Goal: Task Accomplishment & Management: Use online tool/utility

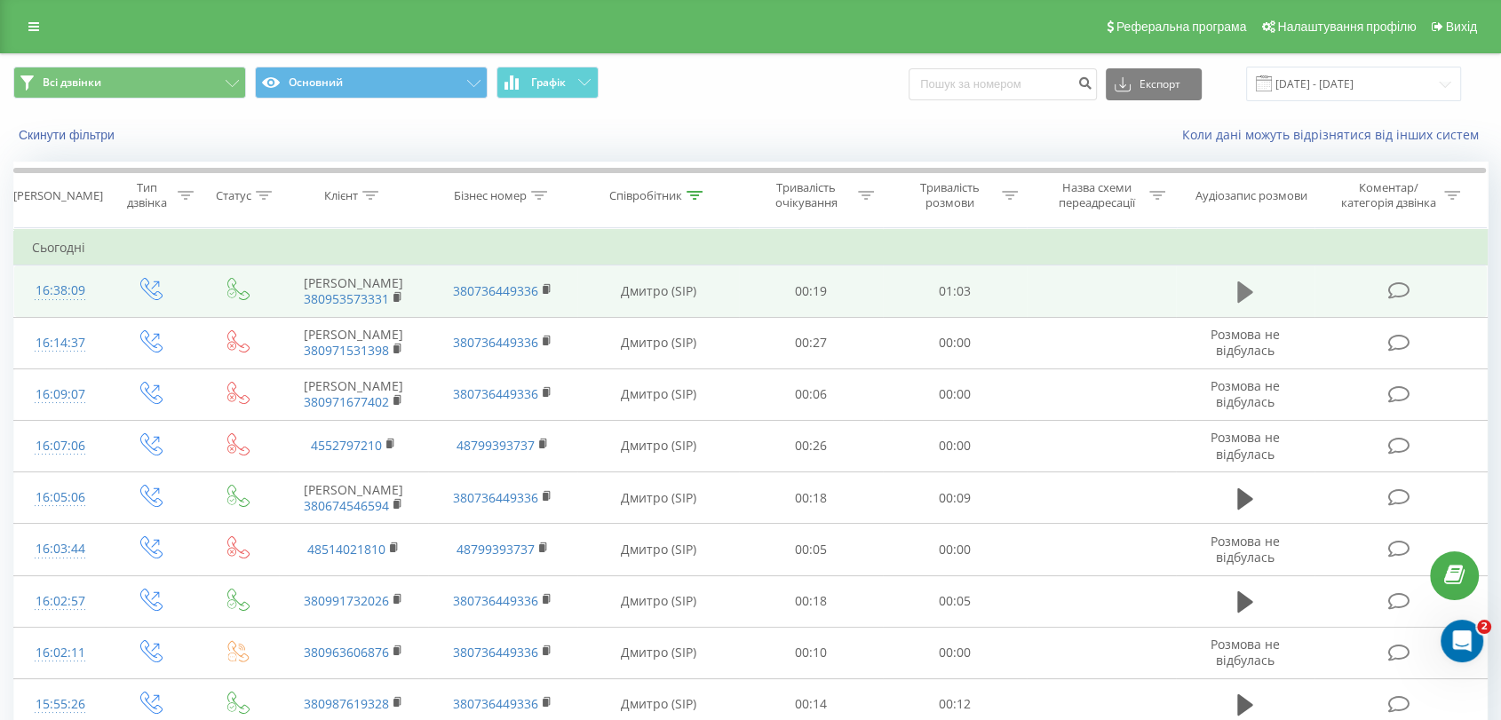
click at [1232, 291] on button at bounding box center [1245, 292] width 27 height 27
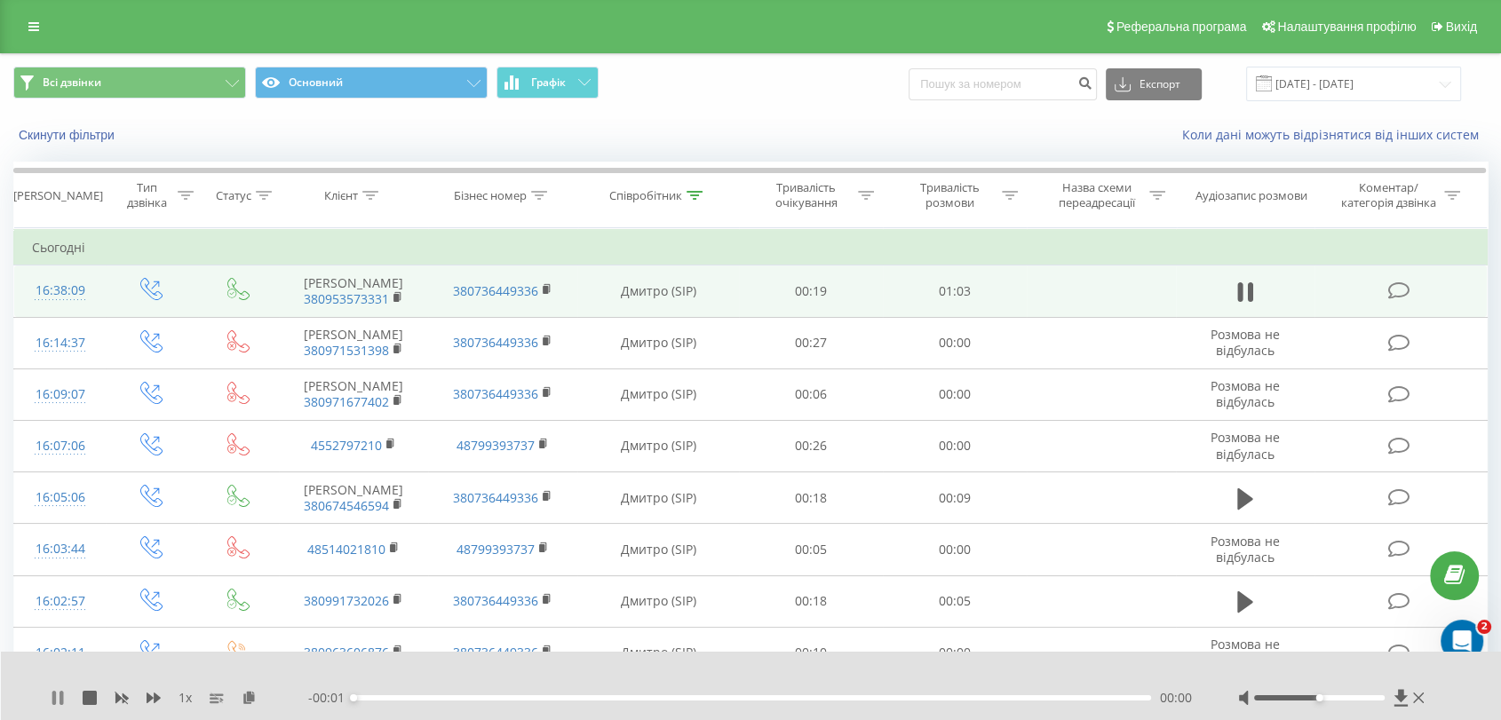
click at [62, 698] on icon at bounding box center [61, 698] width 4 height 14
click at [244, 701] on icon at bounding box center [249, 697] width 15 height 12
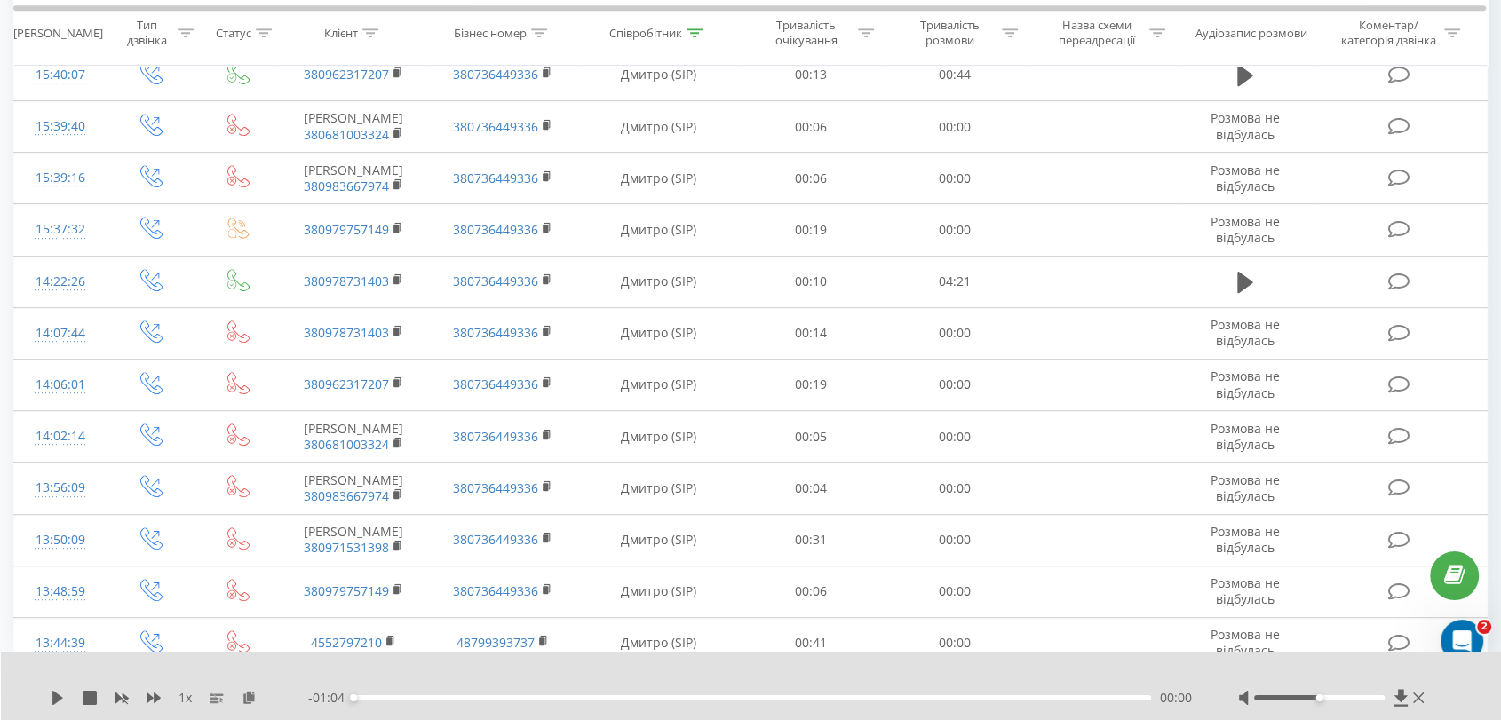
scroll to position [789, 0]
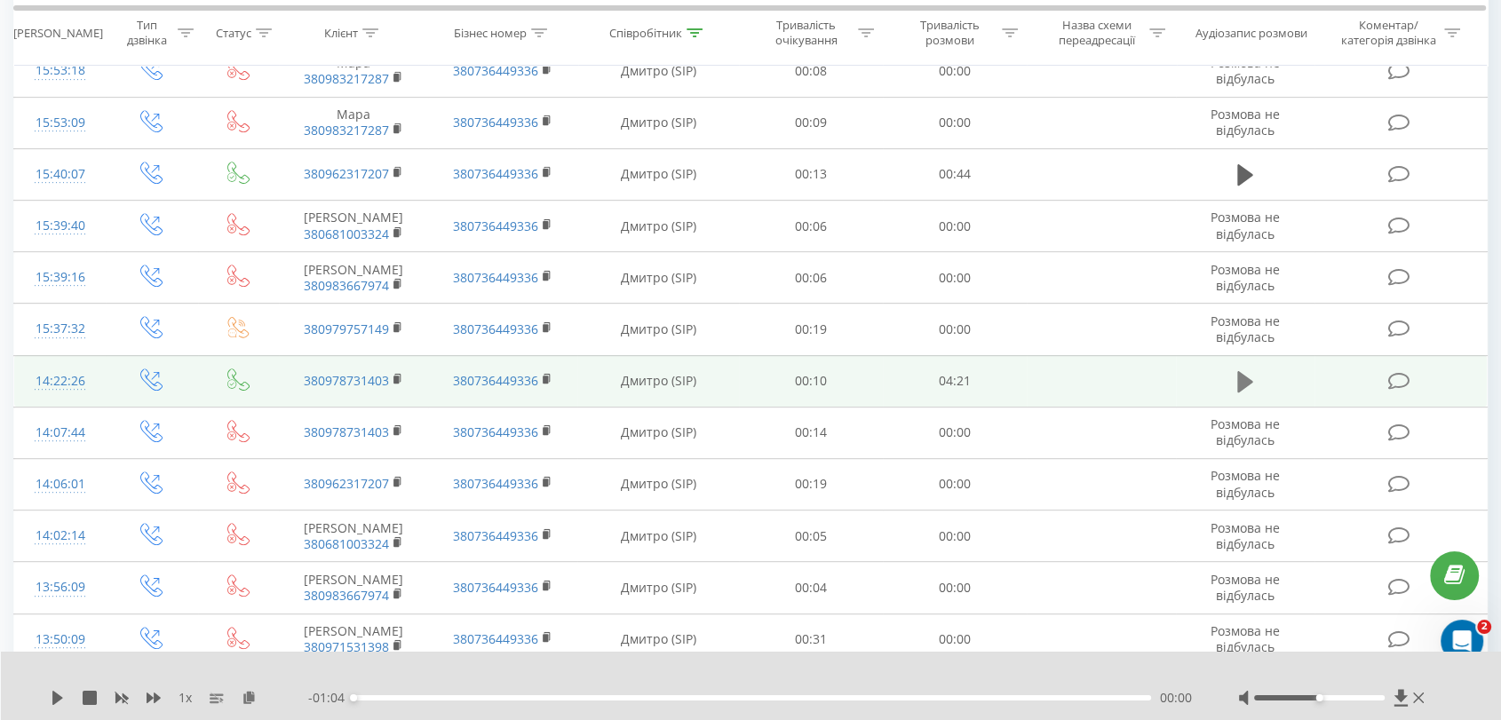
click at [1240, 392] on icon at bounding box center [1245, 381] width 16 height 21
click at [249, 697] on icon at bounding box center [249, 697] width 15 height 12
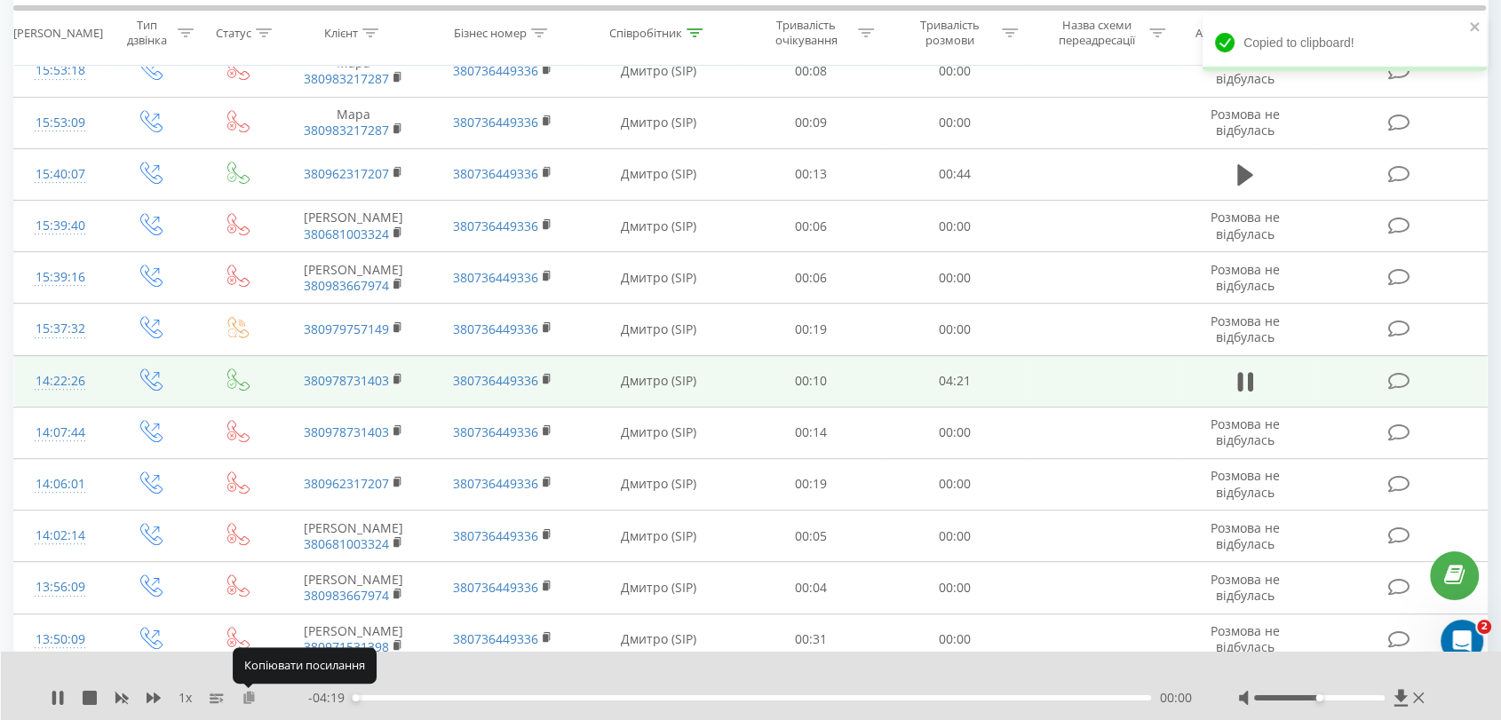
click at [249, 697] on icon at bounding box center [249, 697] width 15 height 12
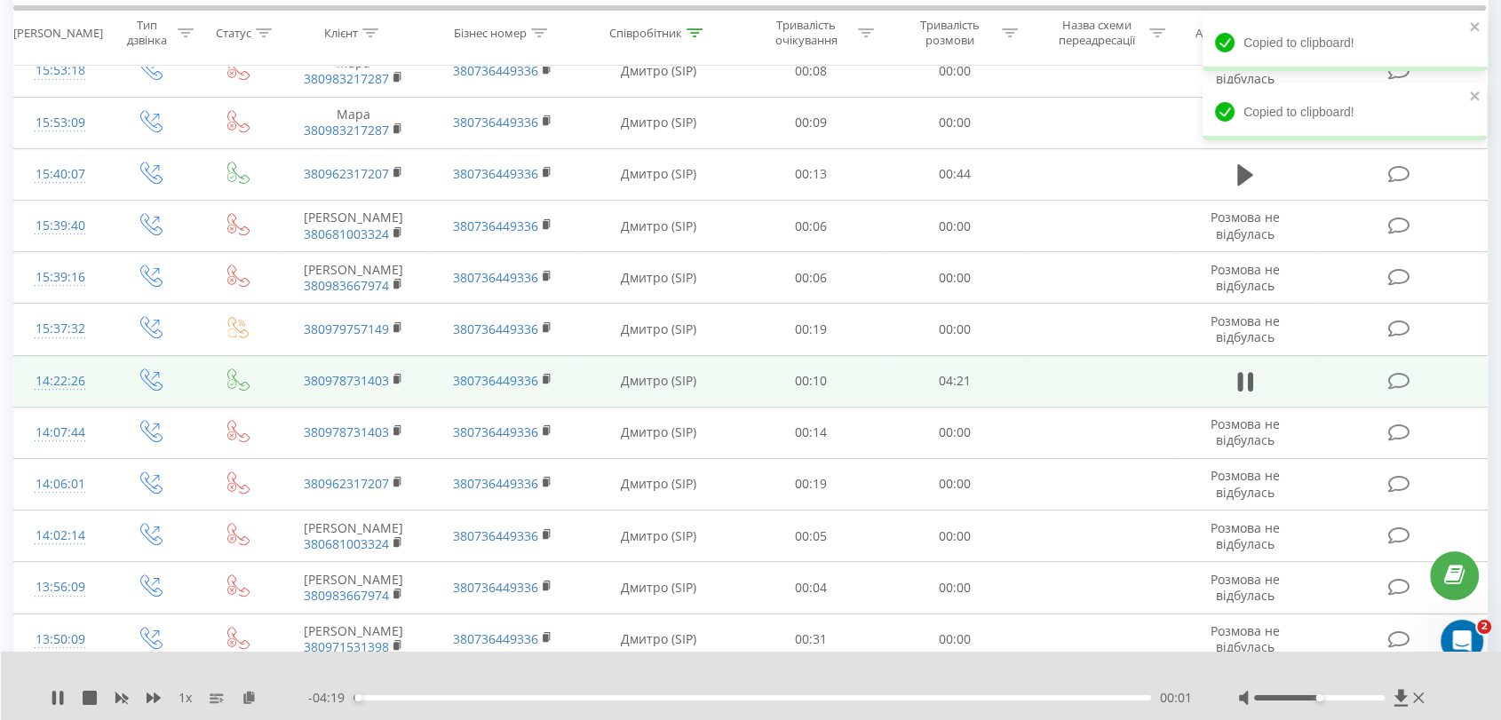
click at [71, 699] on div "1 x" at bounding box center [180, 698] width 258 height 18
click at [65, 700] on div "1 x" at bounding box center [180, 698] width 258 height 18
click at [60, 701] on icon at bounding box center [61, 698] width 4 height 14
drag, startPoint x: 53, startPoint y: 696, endPoint x: 71, endPoint y: 695, distance: 17.8
click at [53, 696] on icon at bounding box center [57, 698] width 11 height 14
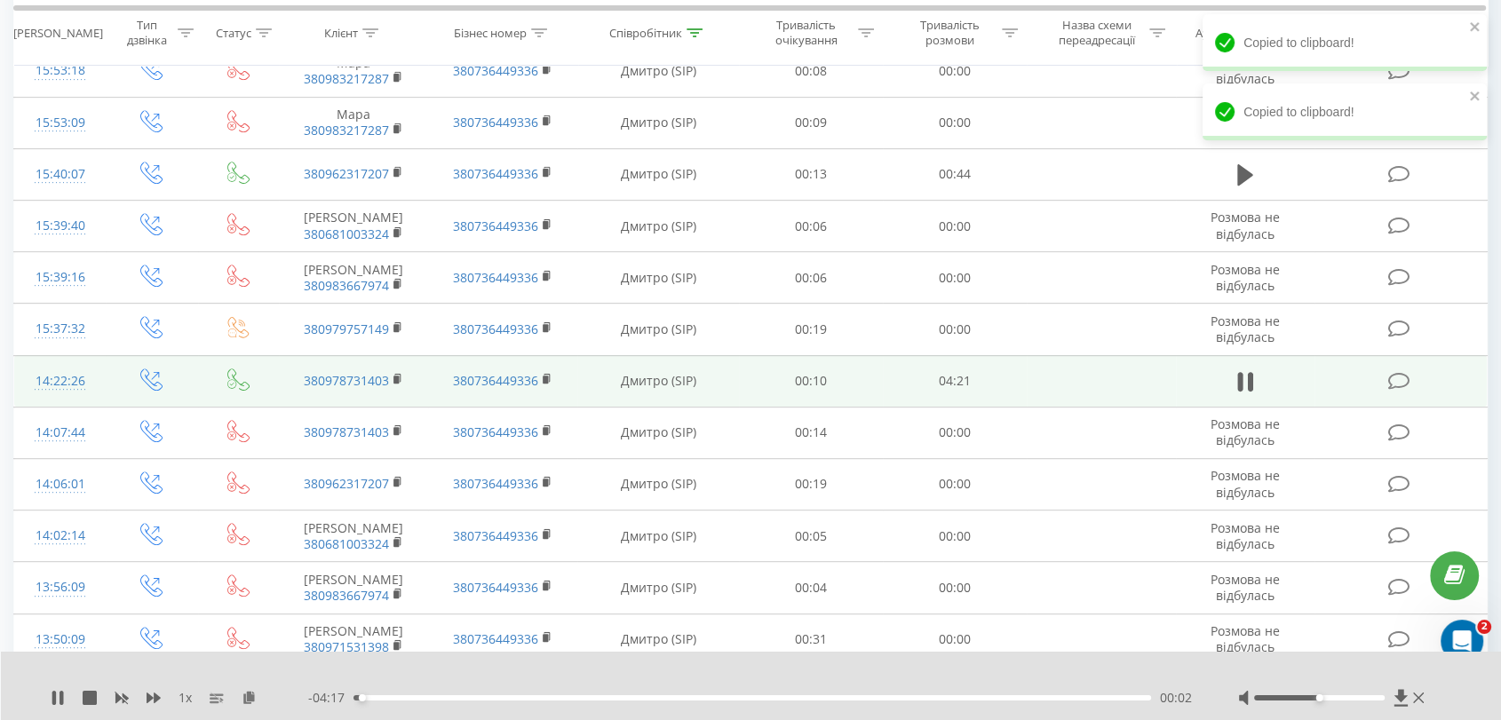
click at [404, 698] on div "00:02" at bounding box center [751, 697] width 797 height 5
click at [618, 697] on div "00:18" at bounding box center [751, 697] width 797 height 5
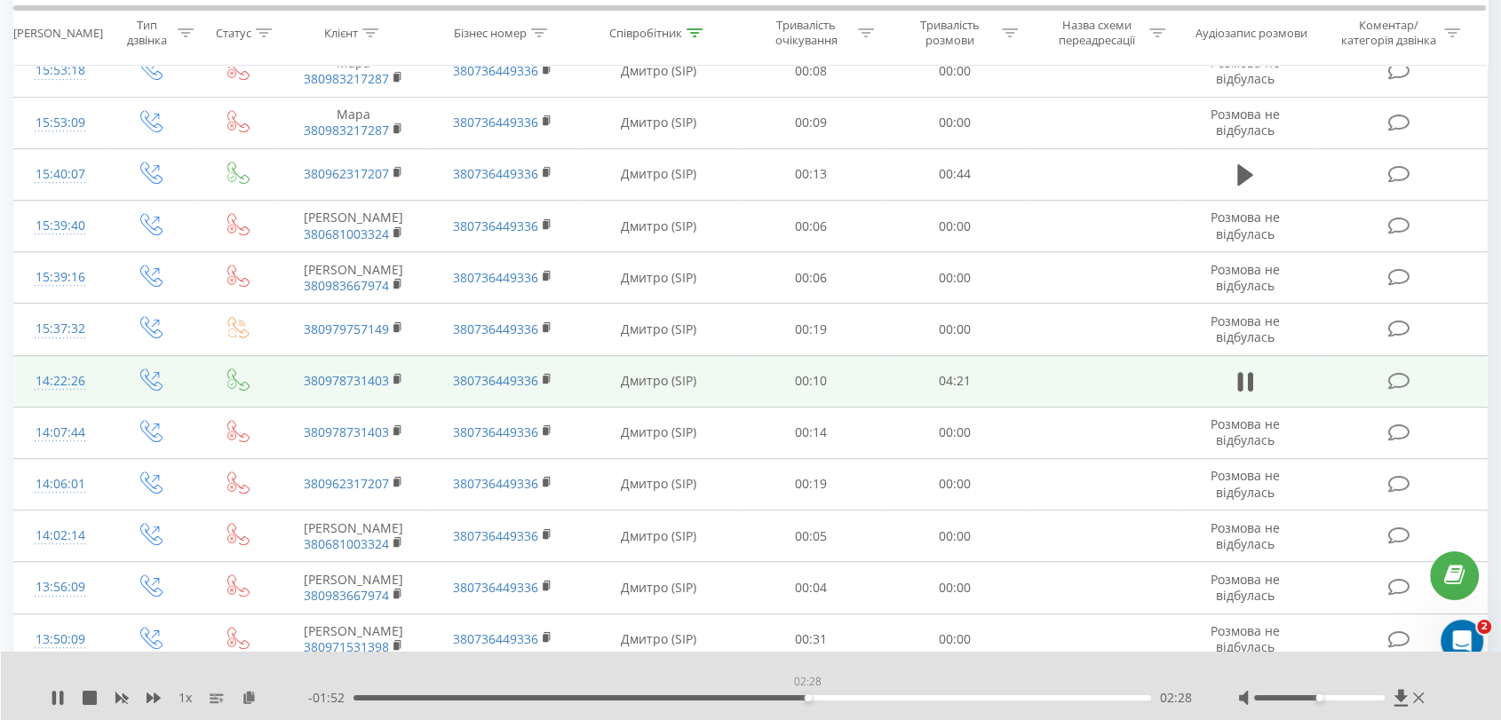
click at [807, 697] on div "02:28" at bounding box center [751, 697] width 797 height 5
click at [882, 697] on div "00:00" at bounding box center [751, 697] width 797 height 5
click at [952, 691] on div "- 01:23 02:57 02:57" at bounding box center [750, 698] width 885 height 18
click at [967, 698] on div "03:20" at bounding box center [751, 697] width 797 height 5
click at [1042, 699] on div "03:45" at bounding box center [751, 697] width 797 height 5
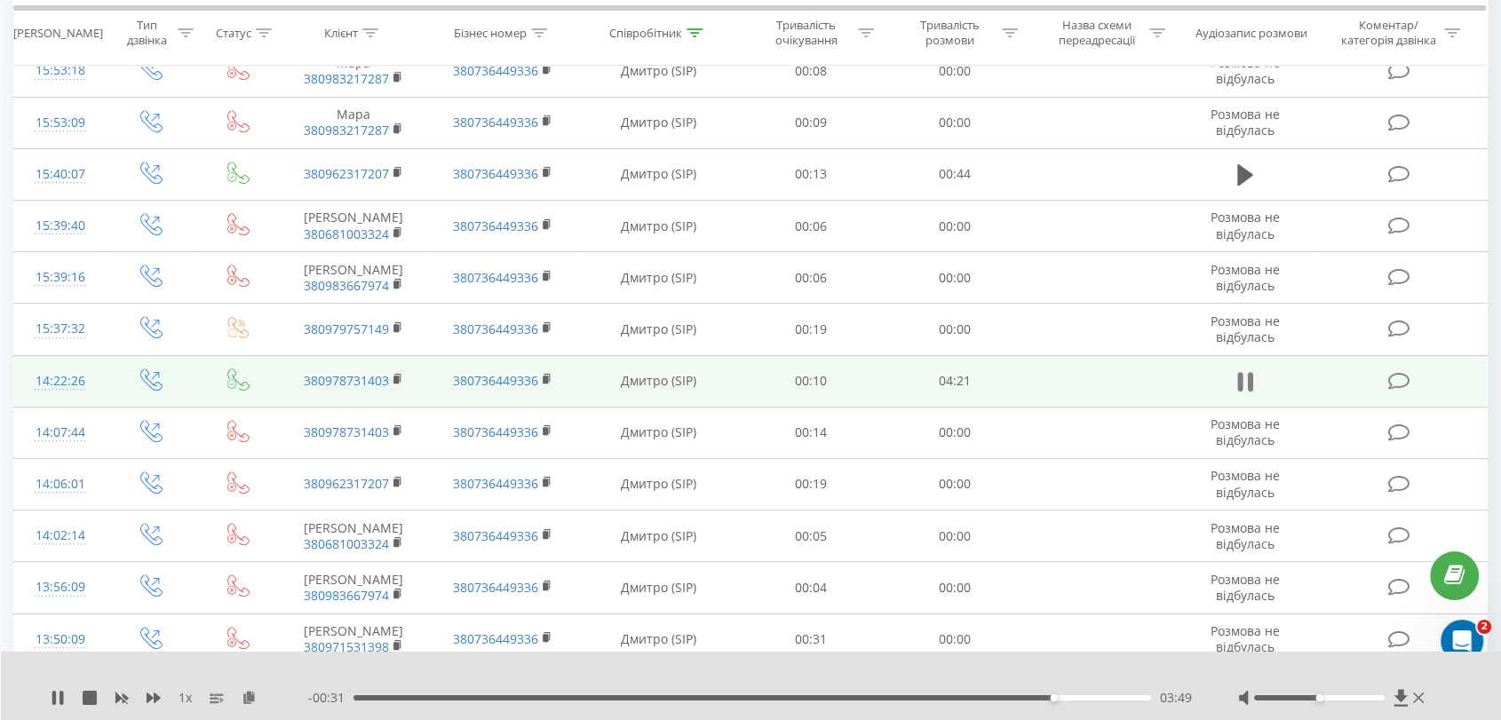
click at [1247, 394] on icon at bounding box center [1245, 381] width 16 height 25
click at [249, 698] on icon at bounding box center [249, 697] width 15 height 12
